Goal: Task Accomplishment & Management: Manage account settings

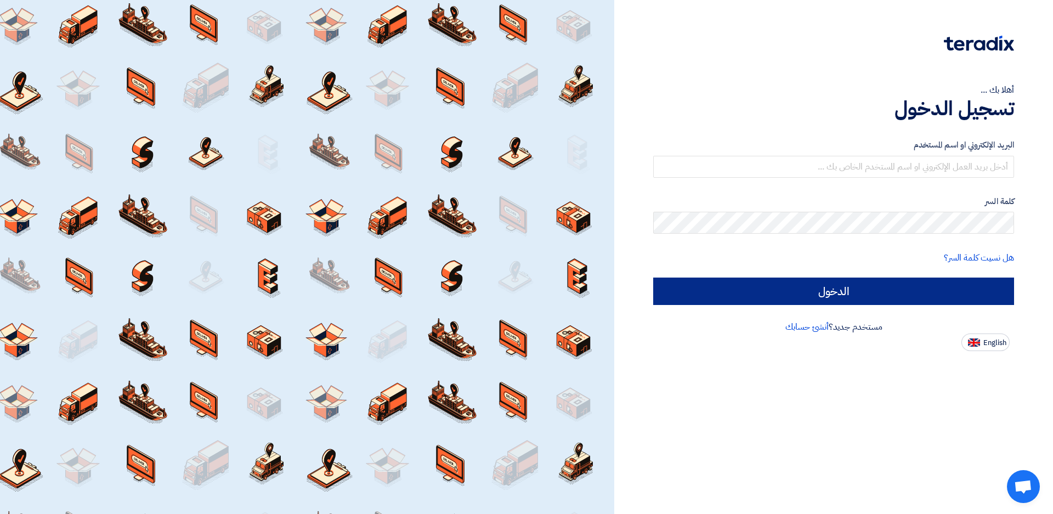
type input "[EMAIL_ADDRESS][DOMAIN_NAME]"
click at [937, 299] on input "الدخول" at bounding box center [833, 290] width 361 height 27
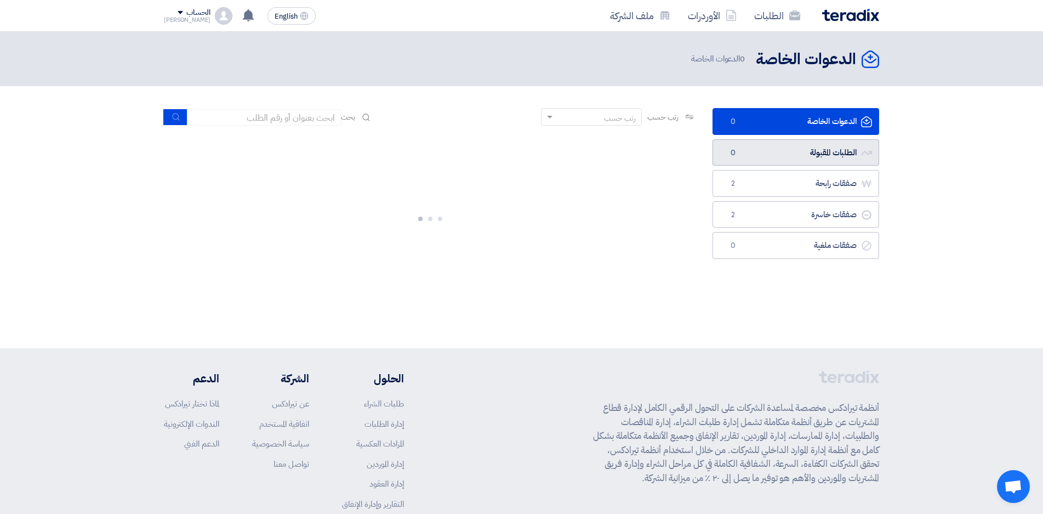
click at [823, 155] on link "الطلبات المقبولة الطلبات المقبولة 0" at bounding box center [796, 152] width 167 height 27
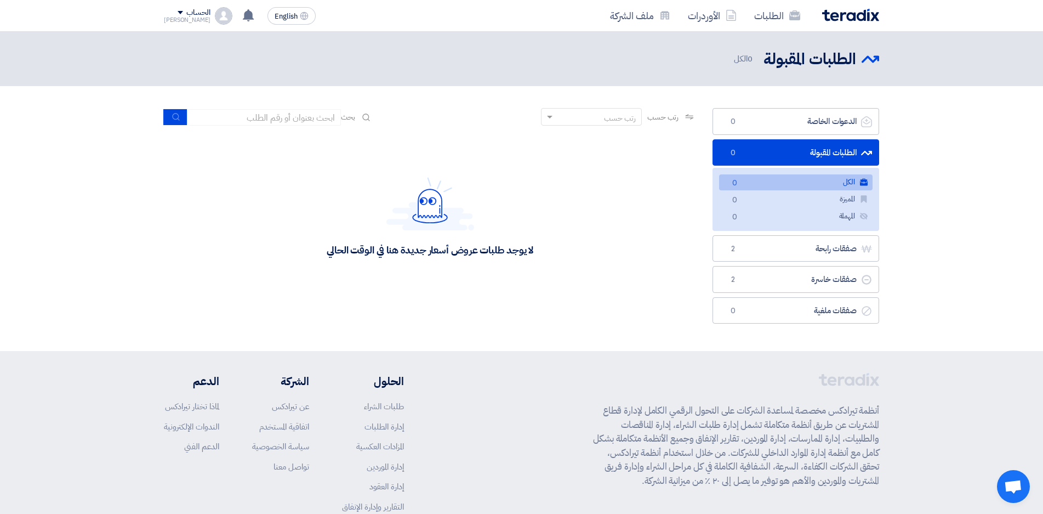
click at [176, 22] on div "[PERSON_NAME]" at bounding box center [187, 20] width 47 height 6
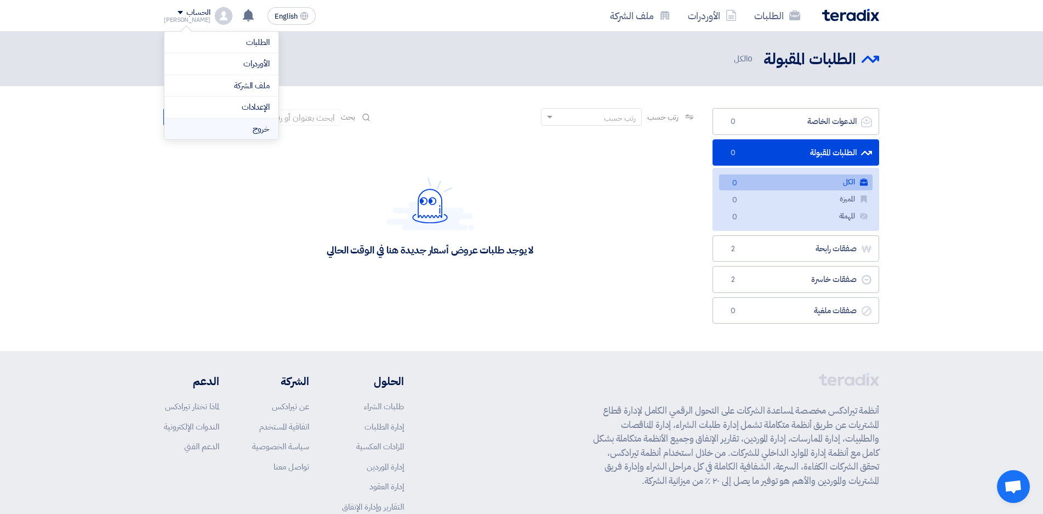
click at [260, 128] on li "خروج" at bounding box center [222, 128] width 114 height 21
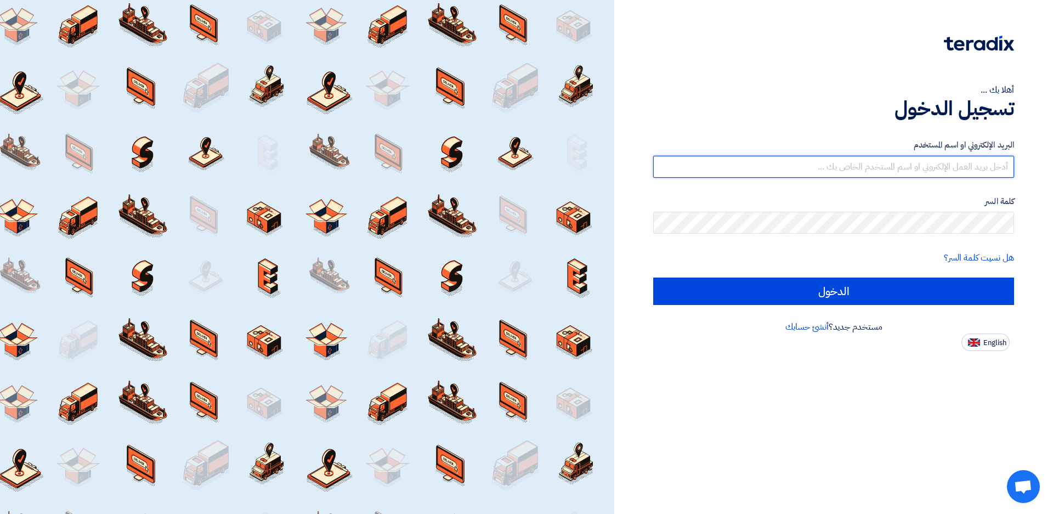
type input "[EMAIL_ADDRESS][DOMAIN_NAME]"
